Goal: Navigation & Orientation: Find specific page/section

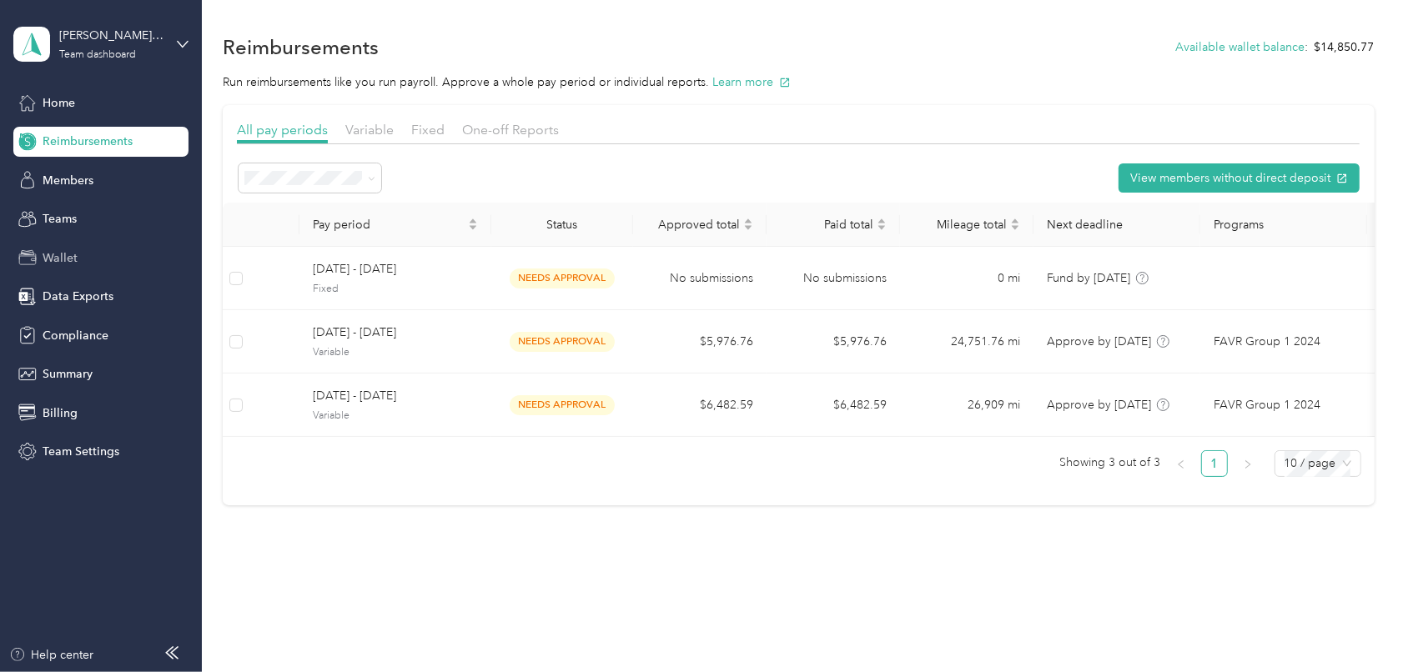
click at [78, 249] on div "Wallet" at bounding box center [100, 258] width 175 height 30
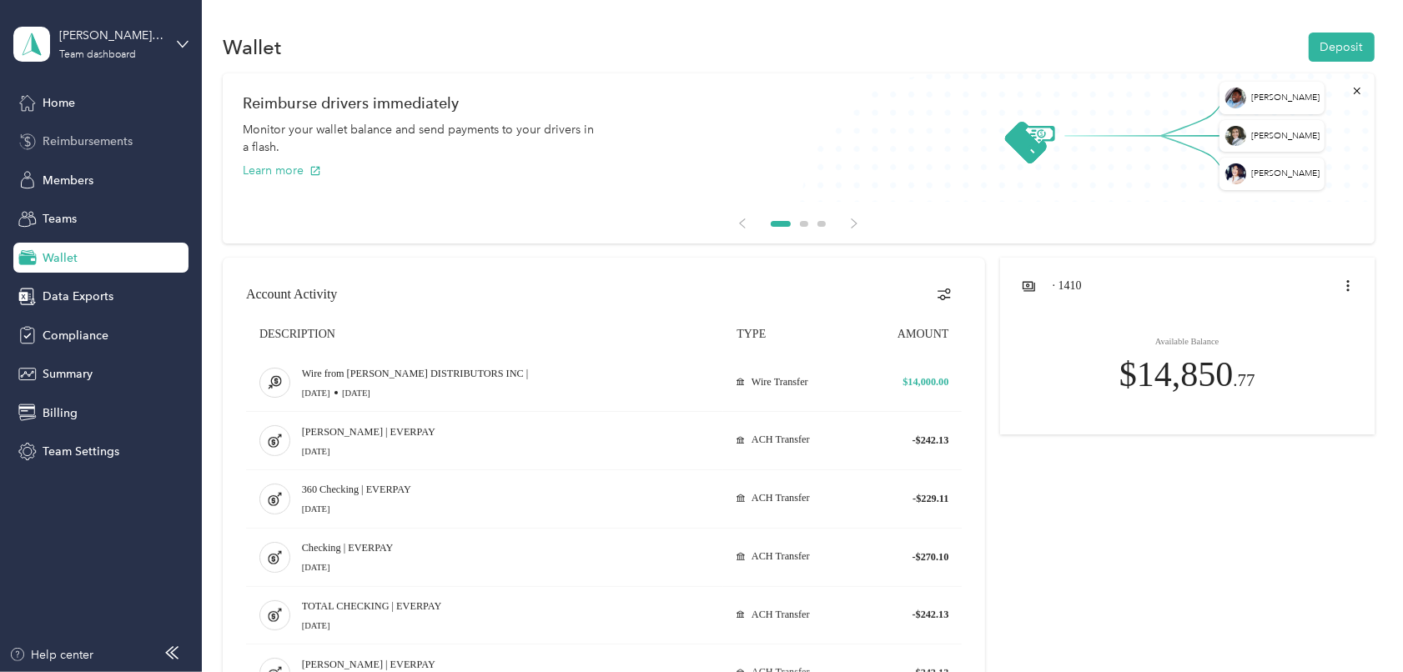
click at [78, 133] on span "Reimbursements" at bounding box center [88, 142] width 90 height 18
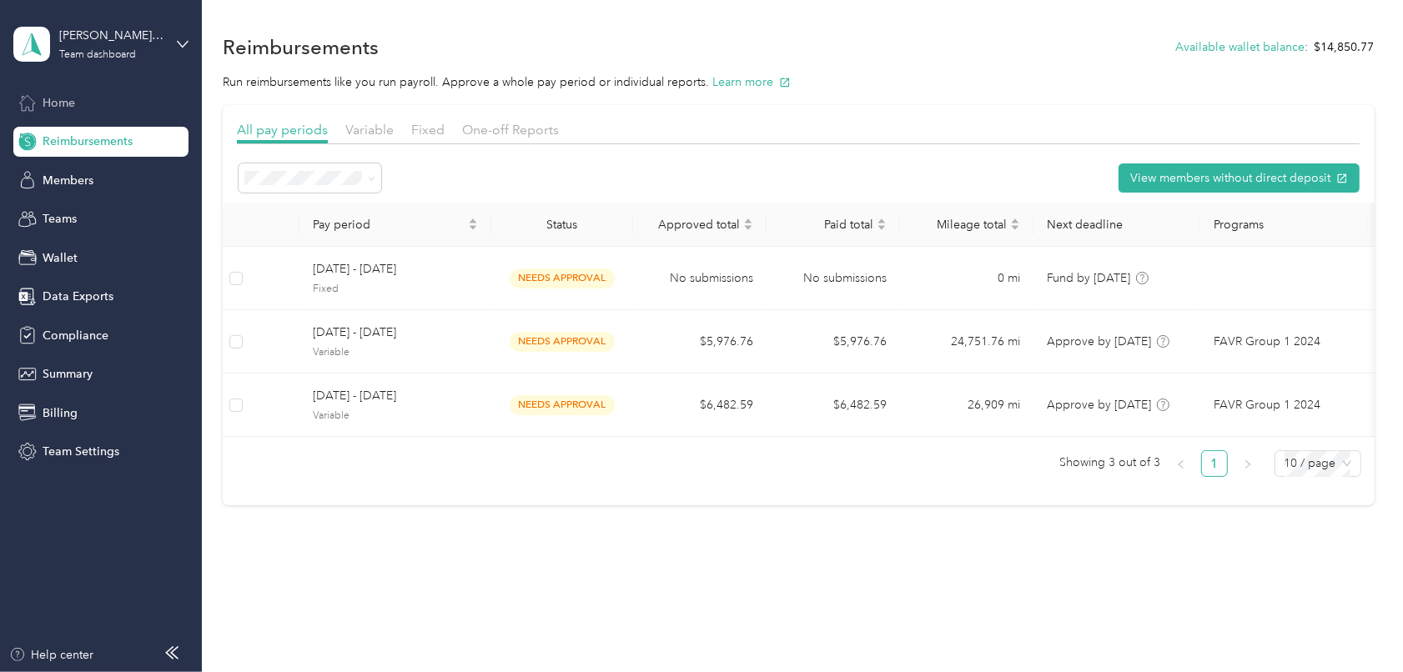
click at [64, 98] on span "Home" at bounding box center [59, 103] width 33 height 18
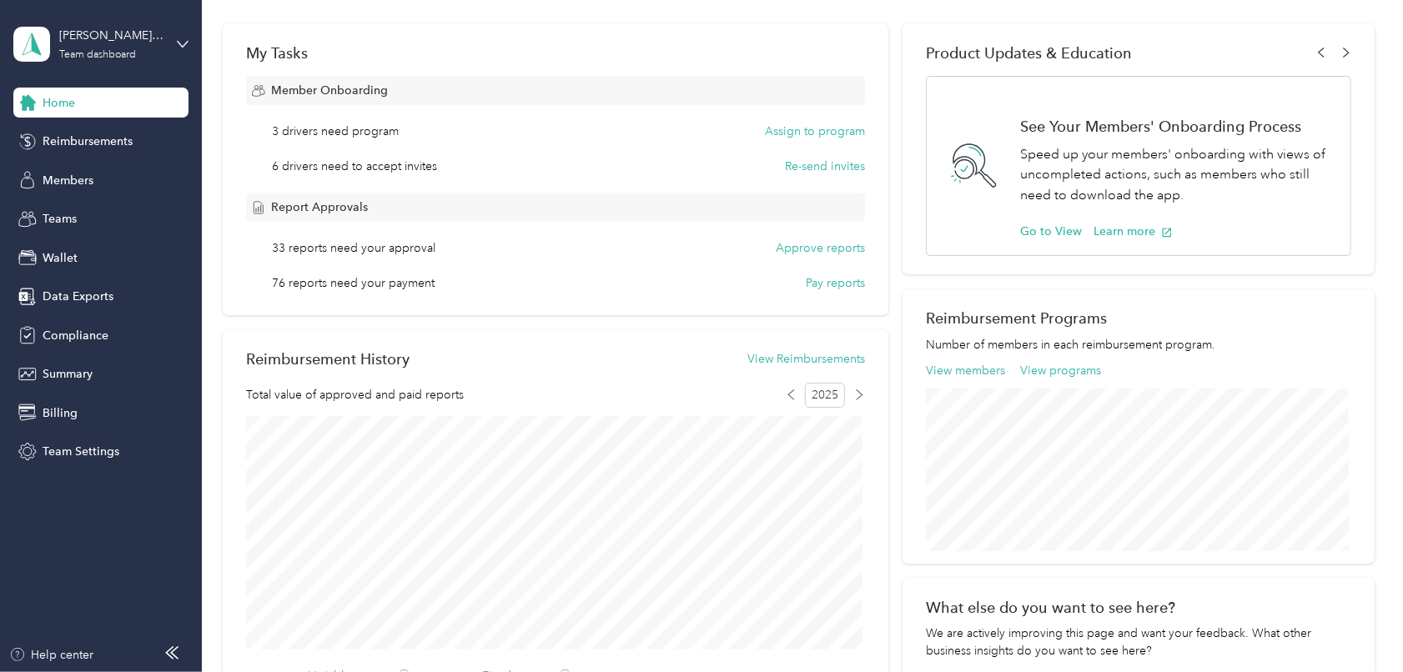
scroll to position [334, 0]
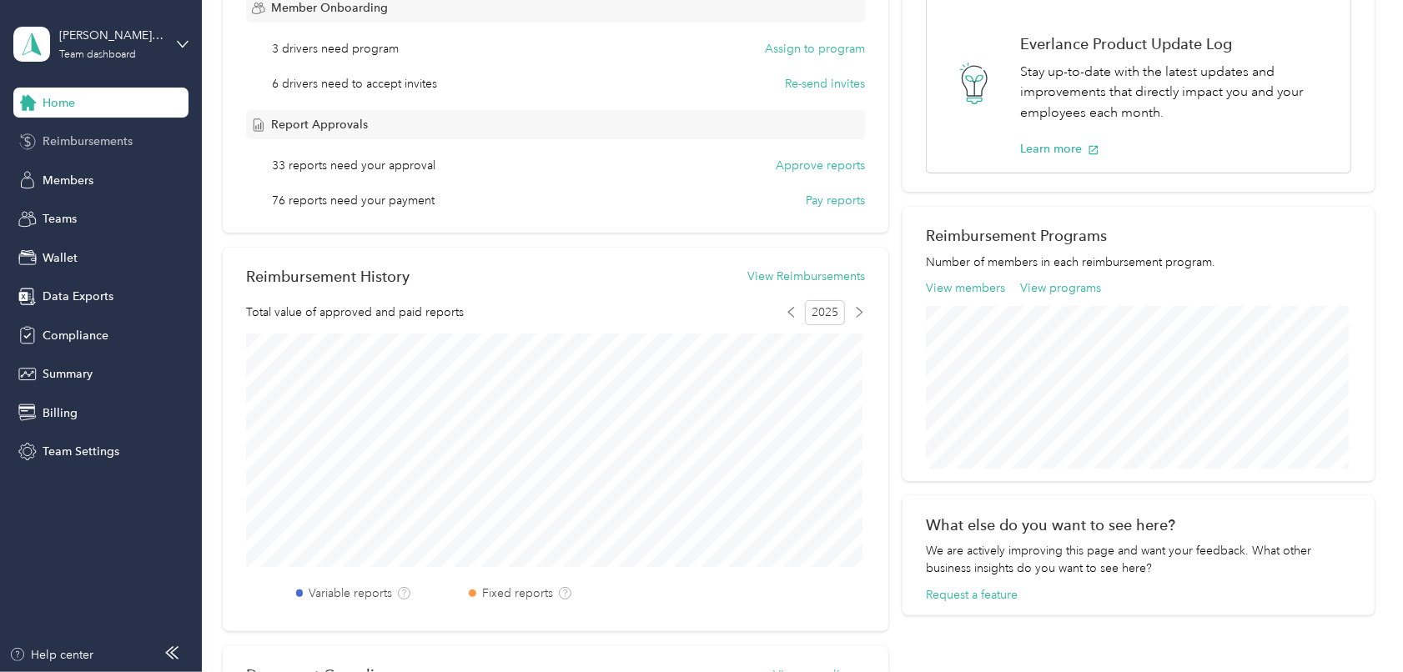
click at [90, 144] on span "Reimbursements" at bounding box center [88, 142] width 90 height 18
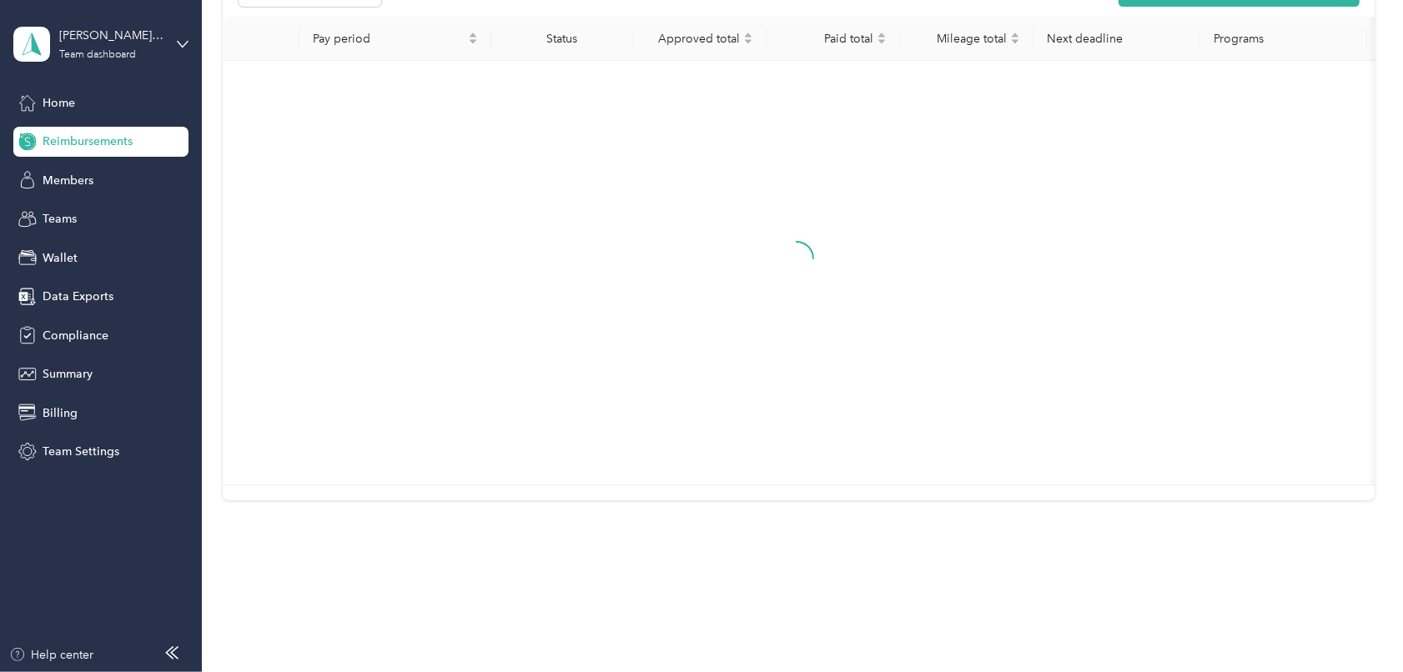
scroll to position [17, 0]
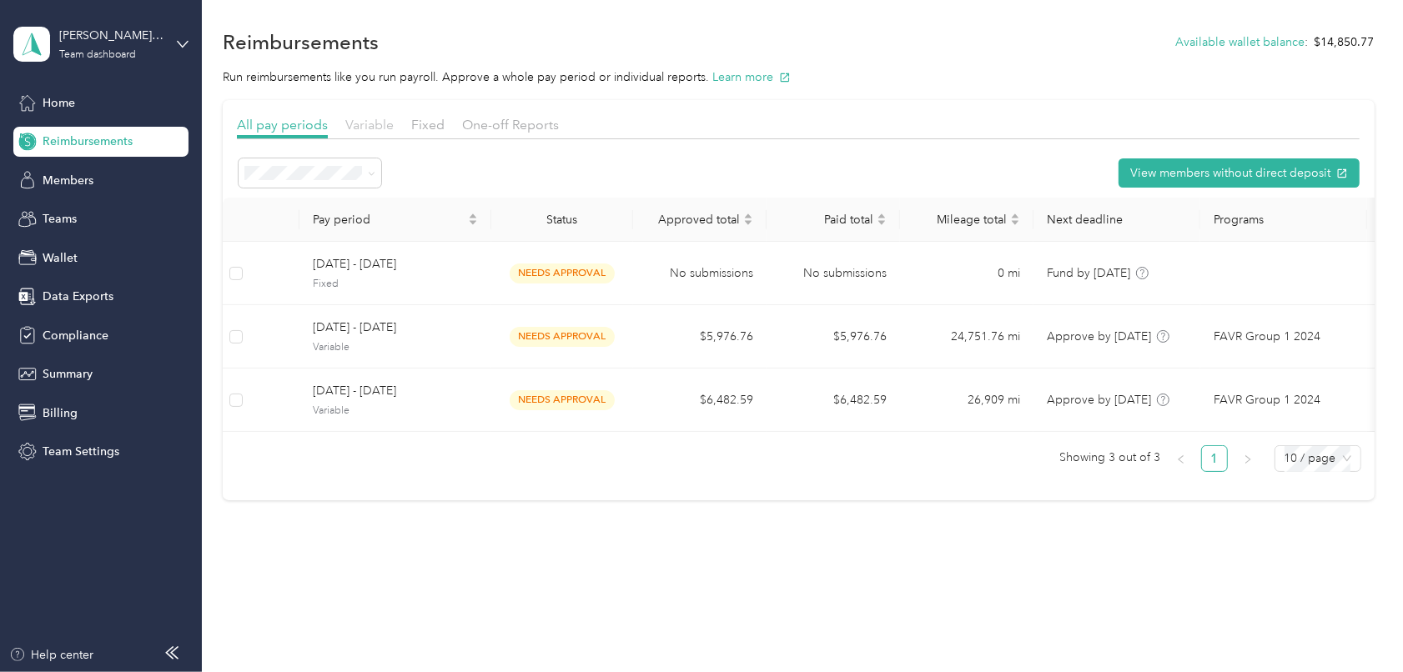
click at [370, 117] on span "Variable" at bounding box center [369, 125] width 48 height 16
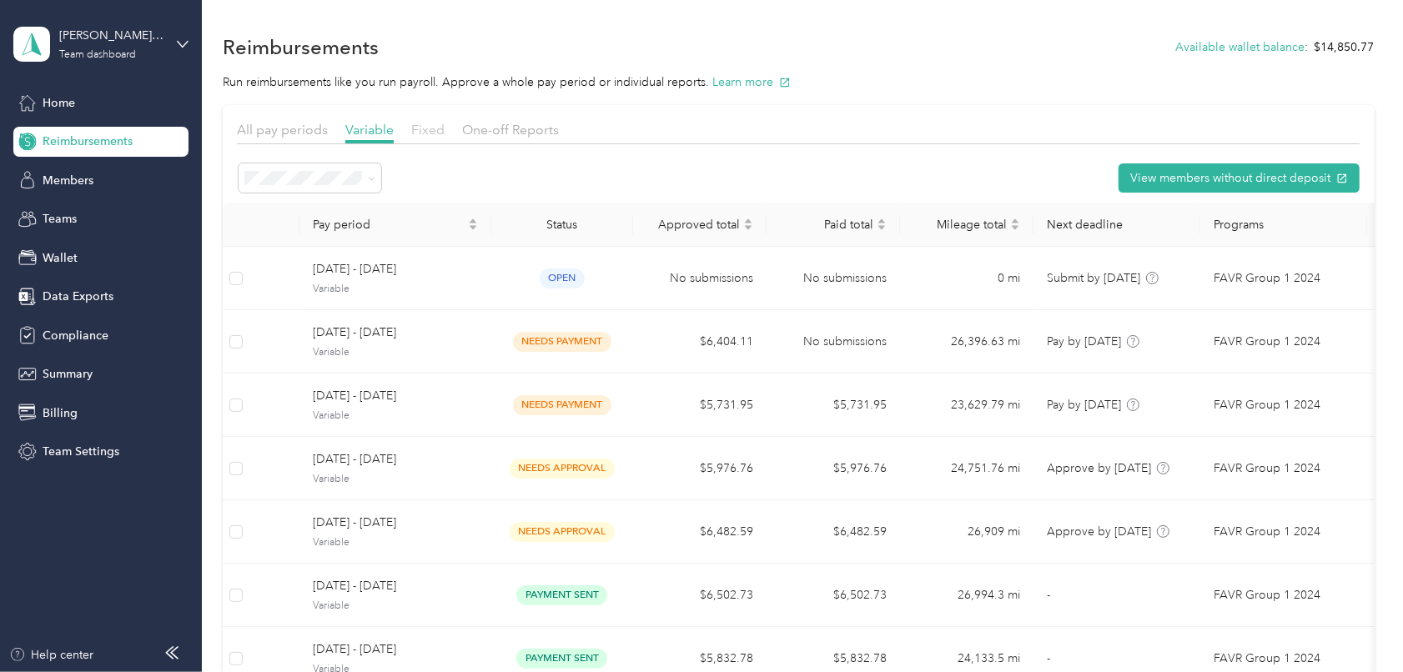
click at [422, 126] on span "Fixed" at bounding box center [427, 130] width 33 height 16
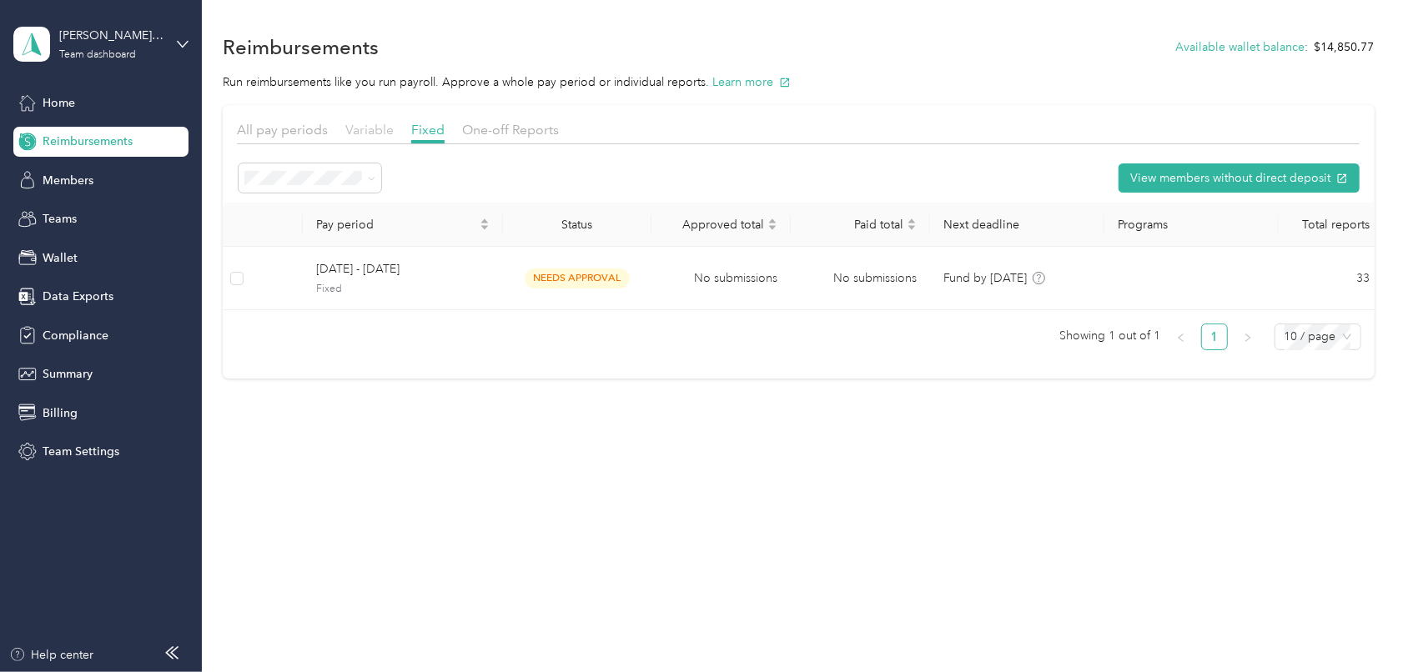
click at [376, 126] on span "Variable" at bounding box center [369, 130] width 48 height 16
